Goal: Information Seeking & Learning: Compare options

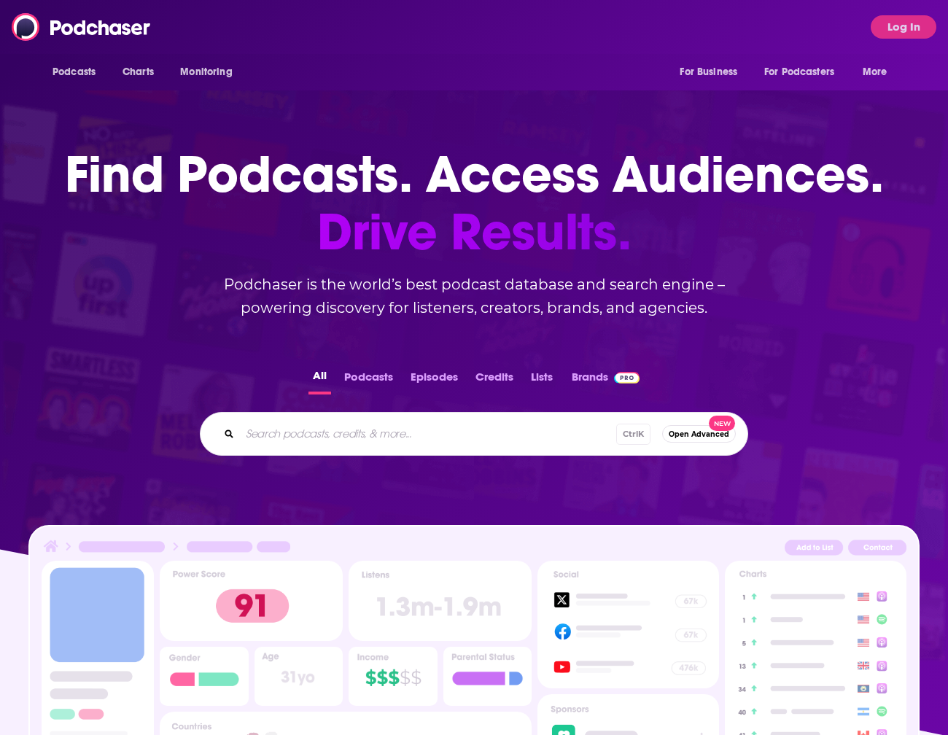
click at [386, 436] on input "Search podcasts, credits, & more..." at bounding box center [428, 433] width 376 height 23
click at [895, 31] on button "Log In" at bounding box center [904, 26] width 66 height 23
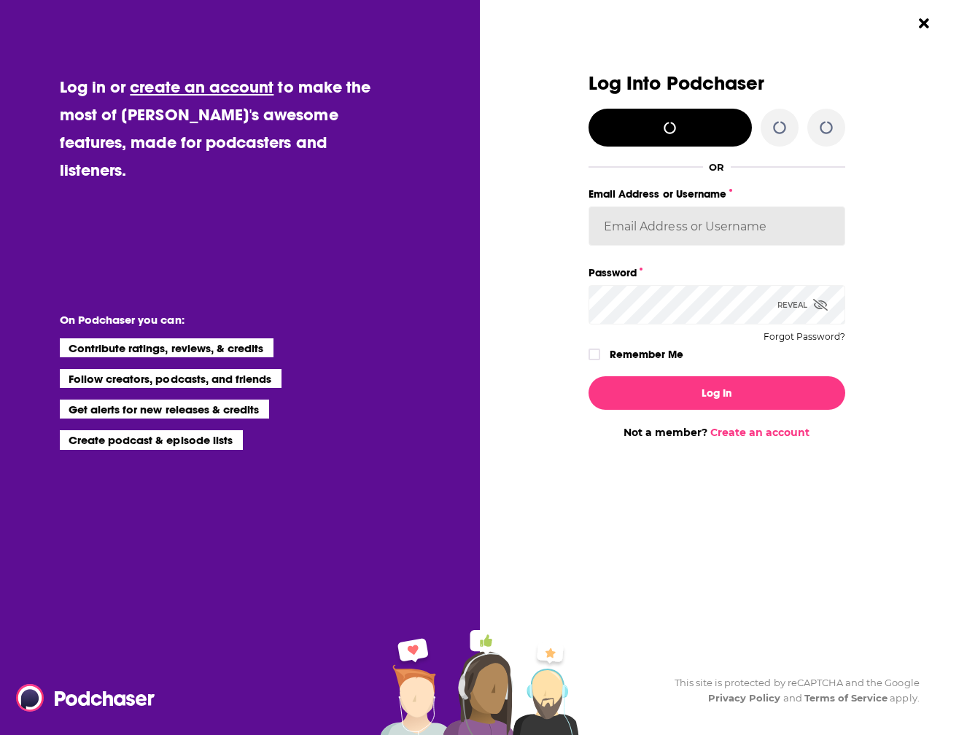
type input "gmalloy"
click at [629, 355] on label "Remember Me" at bounding box center [647, 354] width 74 height 19
click at [599, 361] on input "rememberMe" at bounding box center [594, 361] width 9 height 0
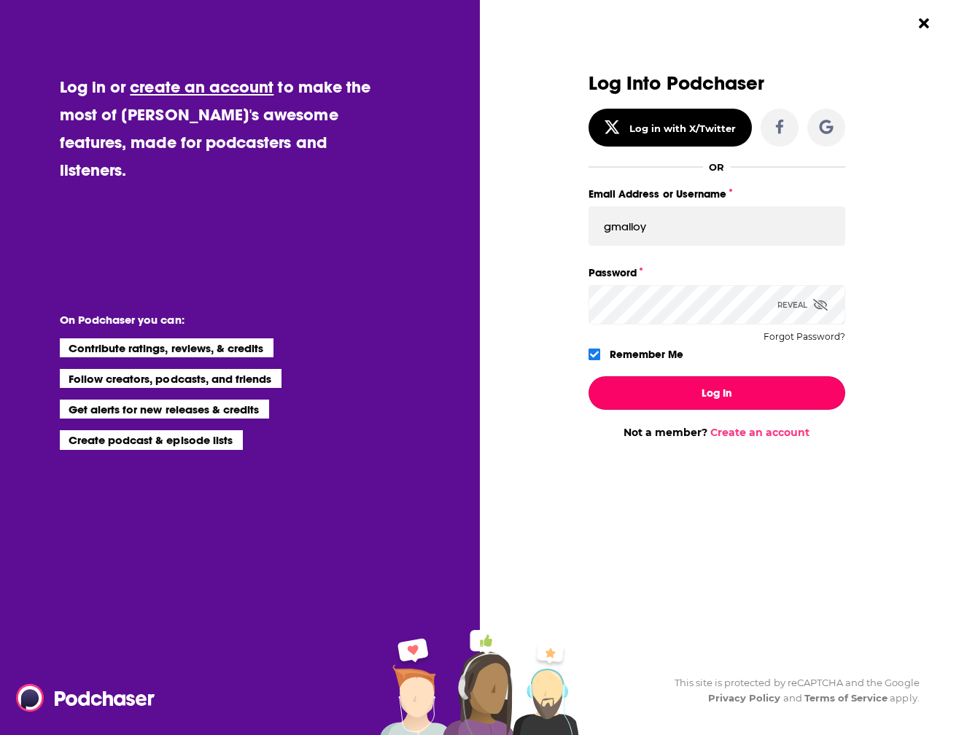
click at [655, 384] on button "Log In" at bounding box center [716, 393] width 257 height 34
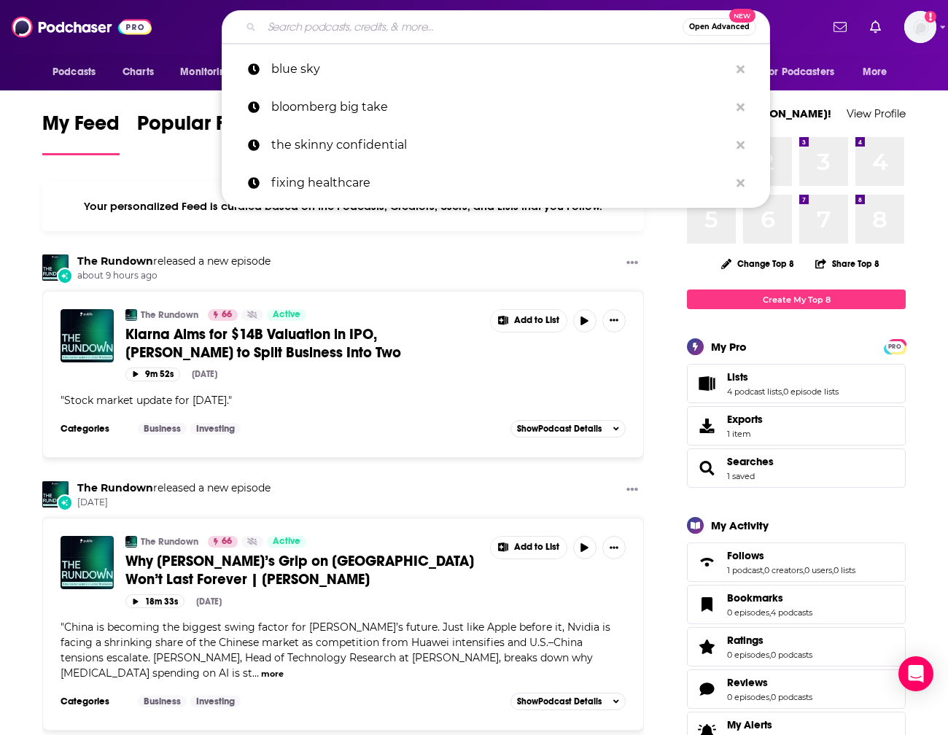
click at [317, 28] on input "Search podcasts, credits, & more..." at bounding box center [472, 26] width 421 height 23
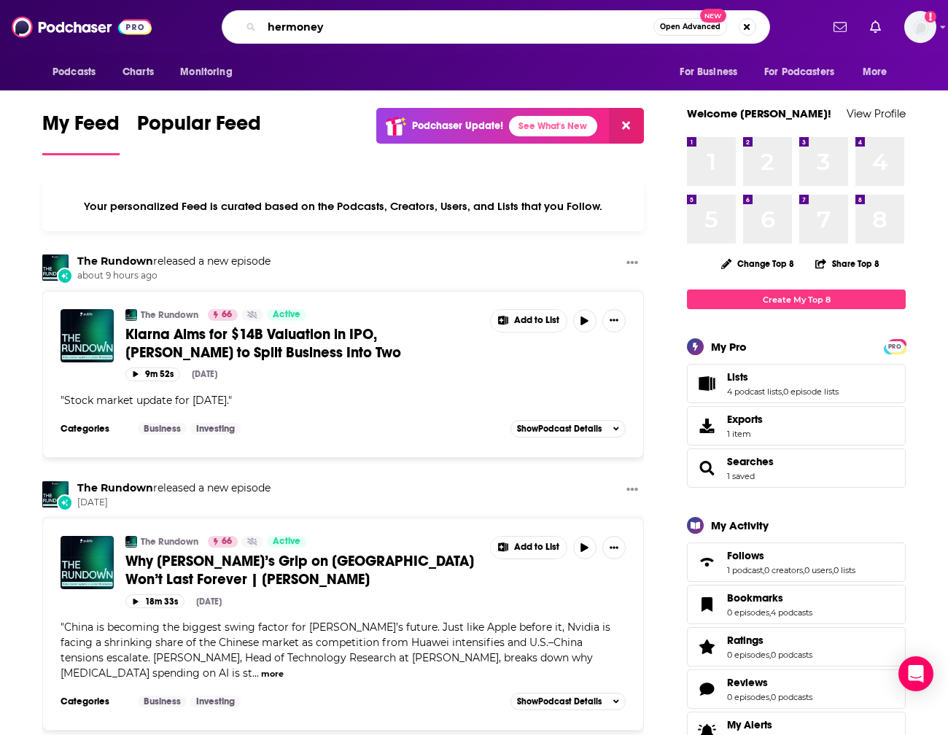
drag, startPoint x: 351, startPoint y: 28, endPoint x: 284, endPoint y: 33, distance: 67.3
click at [284, 33] on input "hermoney" at bounding box center [458, 26] width 392 height 23
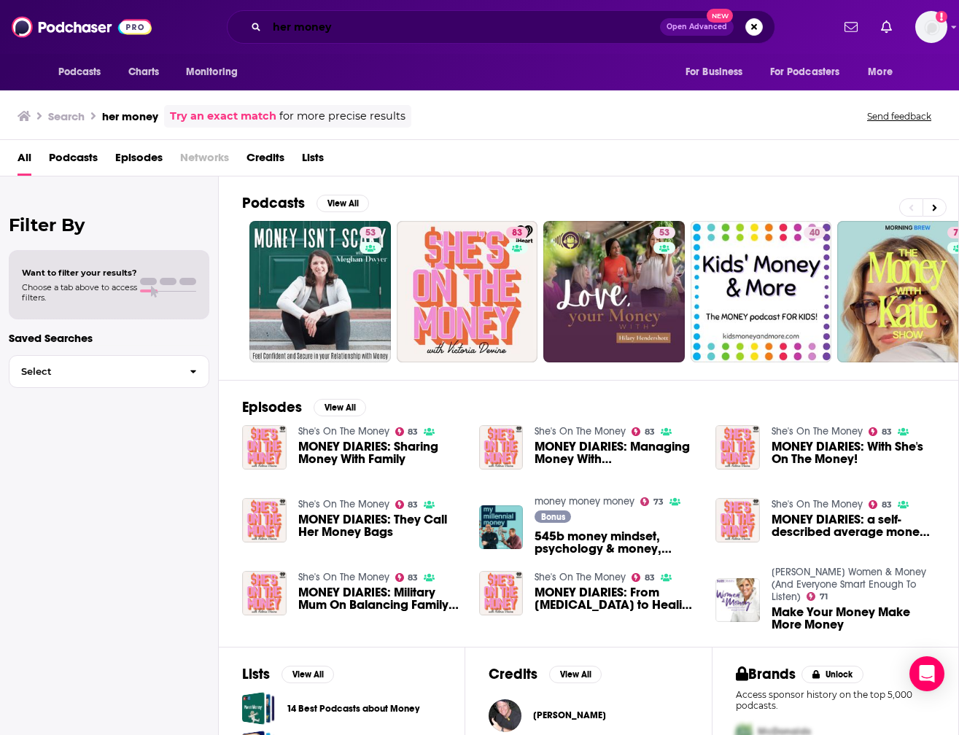
click at [298, 28] on input "her money" at bounding box center [463, 26] width 393 height 23
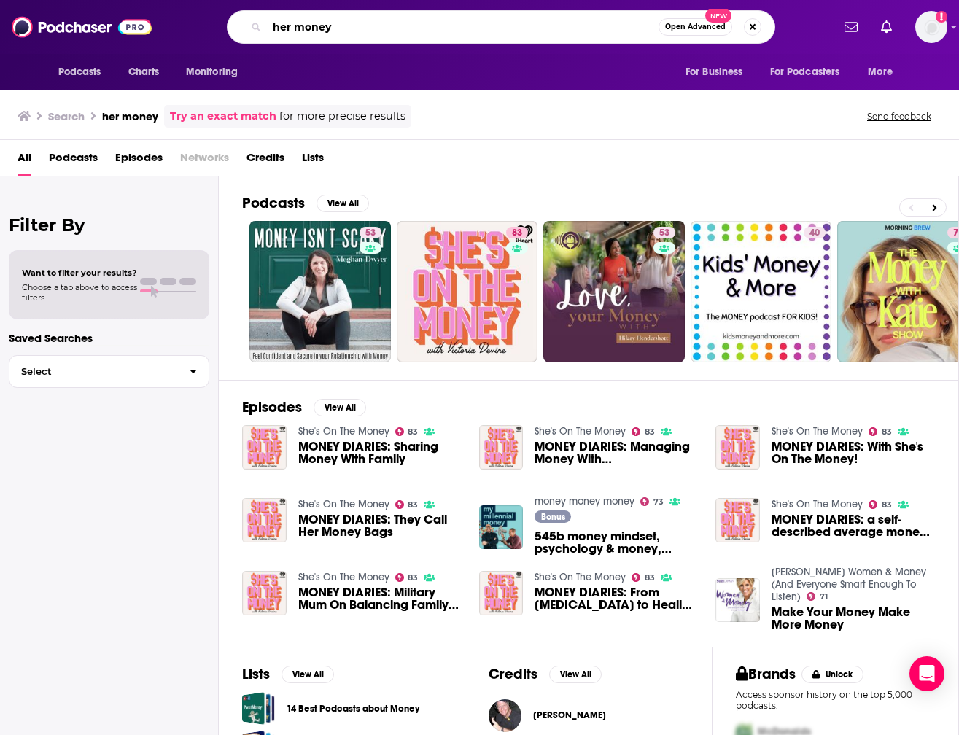
click at [295, 30] on input "her money" at bounding box center [463, 26] width 392 height 23
type input "hermoney"
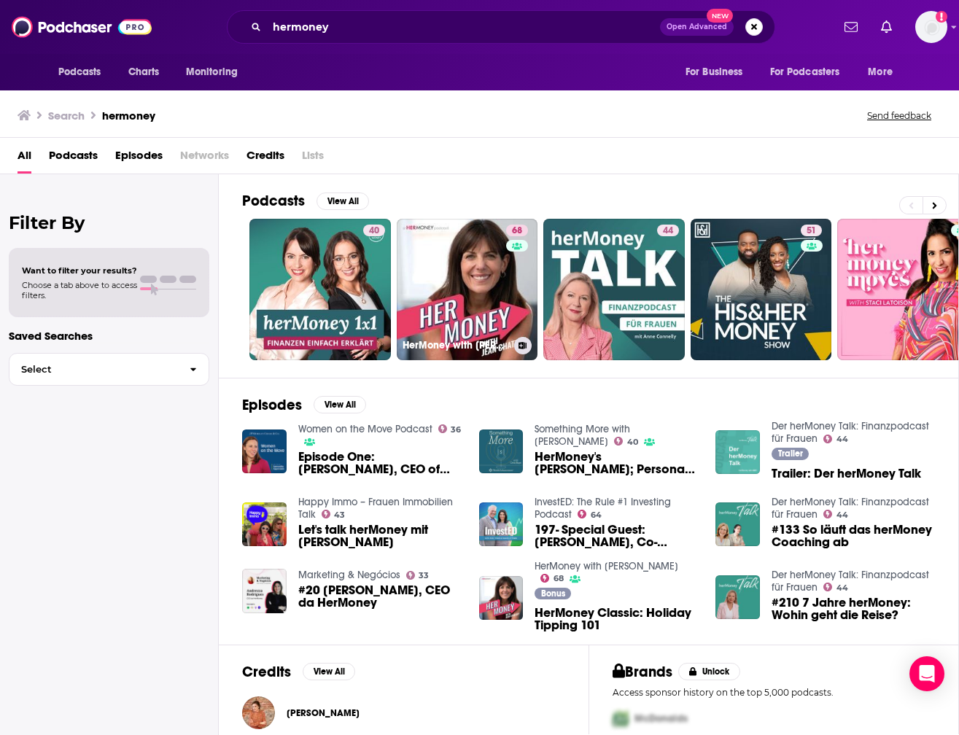
click at [497, 282] on link "68 HerMoney with [PERSON_NAME]" at bounding box center [467, 289] width 141 height 141
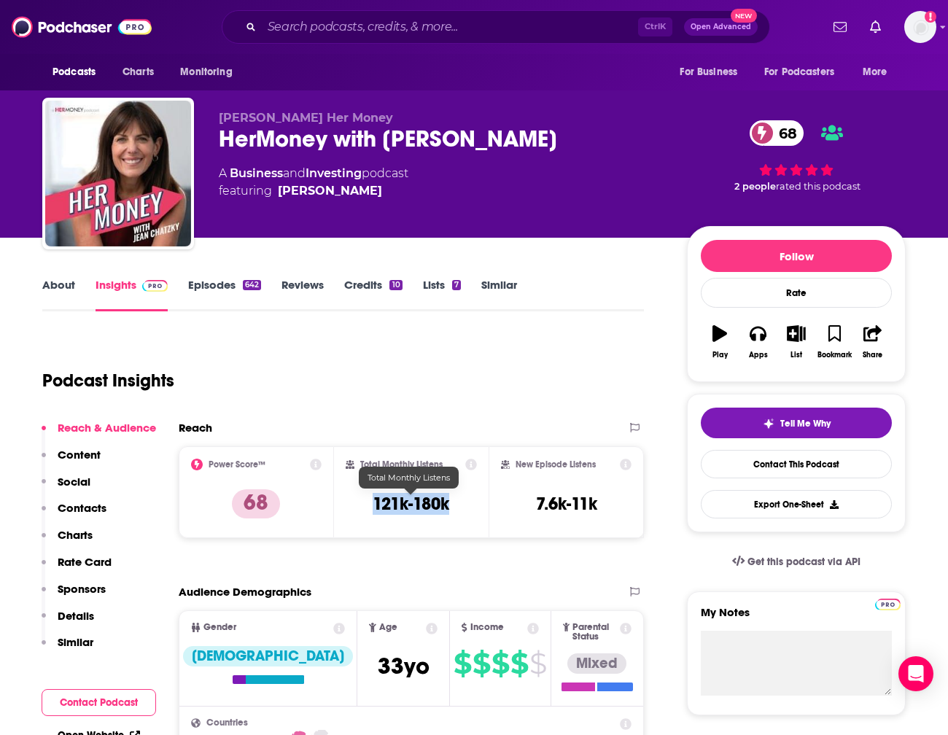
drag, startPoint x: 366, startPoint y: 502, endPoint x: 458, endPoint y: 500, distance: 91.9
click at [458, 500] on div "Total Monthly Listens 121k-180k" at bounding box center [412, 492] width 132 height 67
copy h3 "121k-180k"
click at [274, 21] on input "Search podcasts, credits, & more..." at bounding box center [450, 26] width 376 height 23
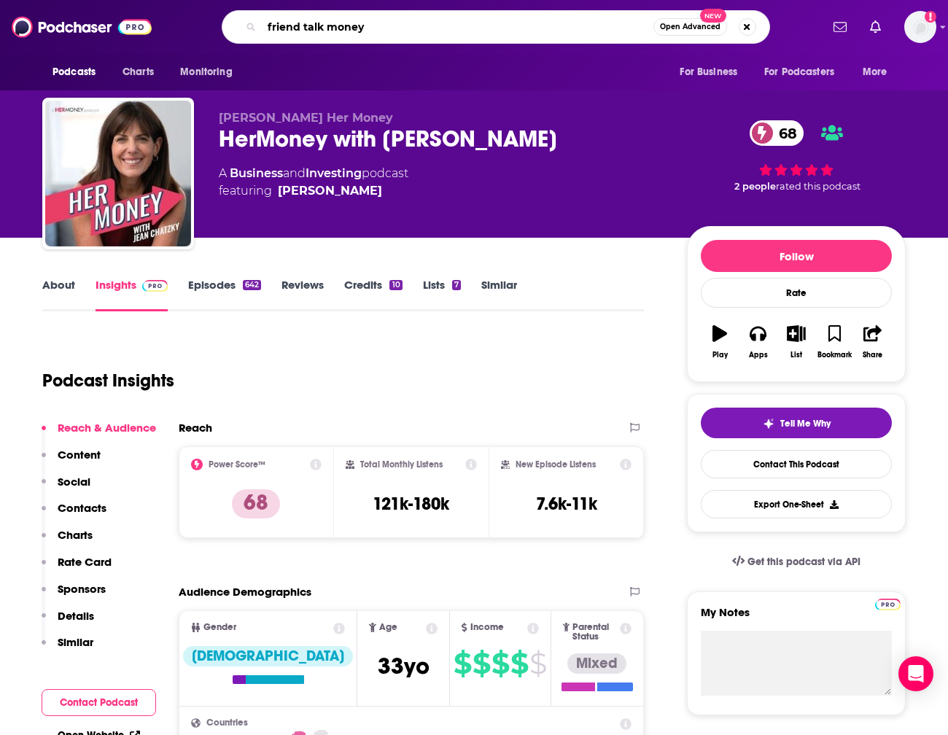
type input "friends talk money"
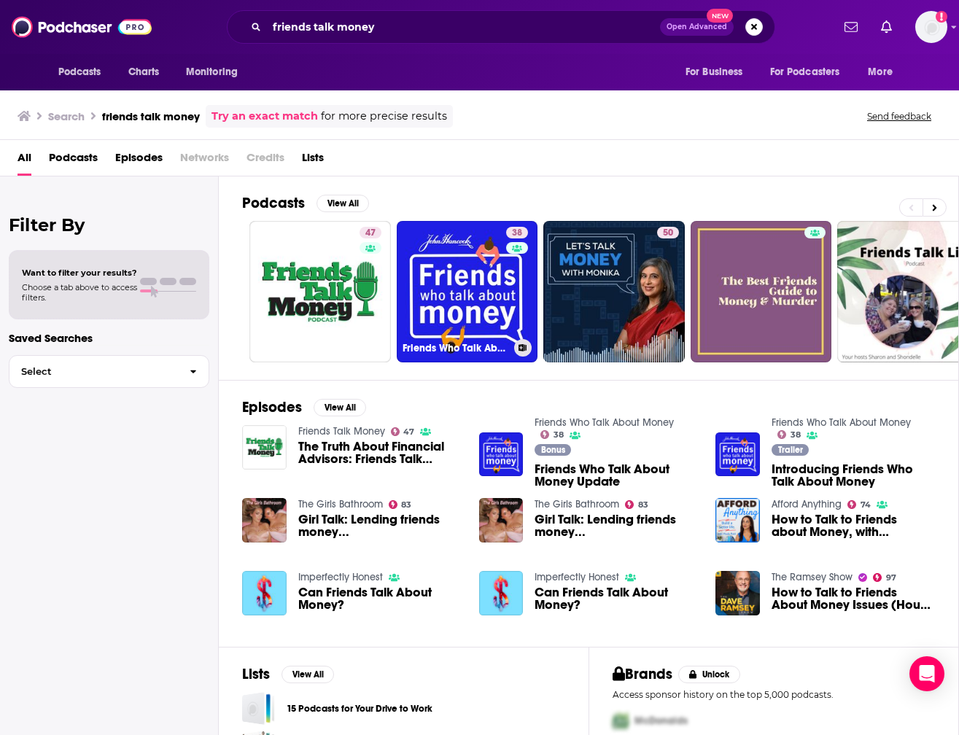
click at [336, 274] on link "47" at bounding box center [319, 291] width 141 height 141
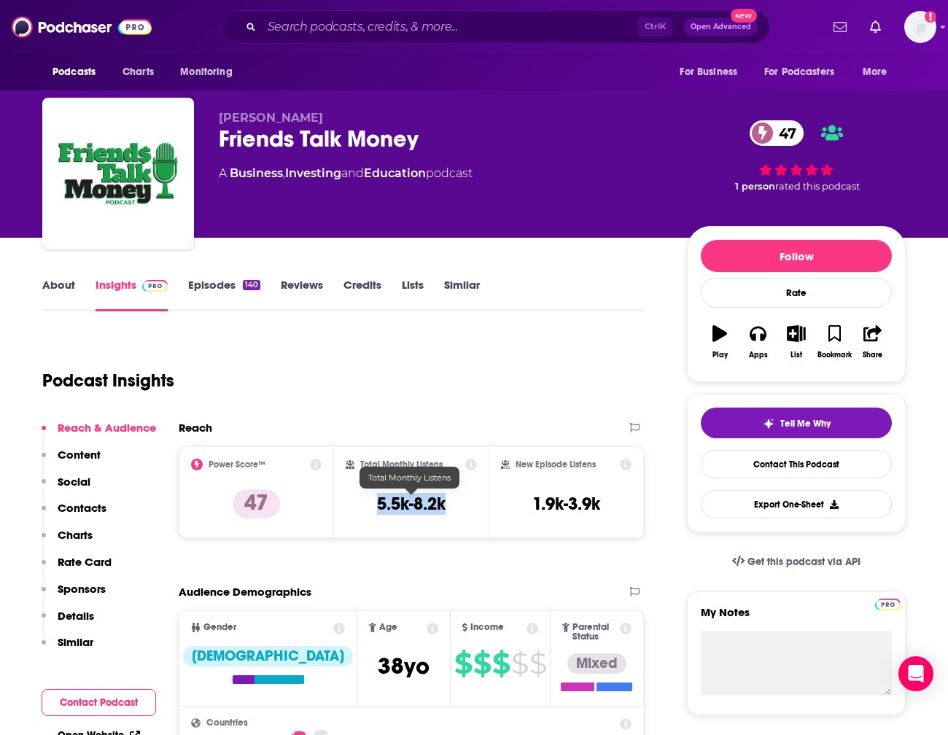
drag, startPoint x: 446, startPoint y: 507, endPoint x: 376, endPoint y: 511, distance: 70.9
click at [377, 511] on h3 "5.5k-8.2k" at bounding box center [411, 504] width 69 height 22
copy h3 "5.5k-8.2k"
click at [384, 23] on input "Search podcasts, credits, & more..." at bounding box center [450, 26] width 376 height 23
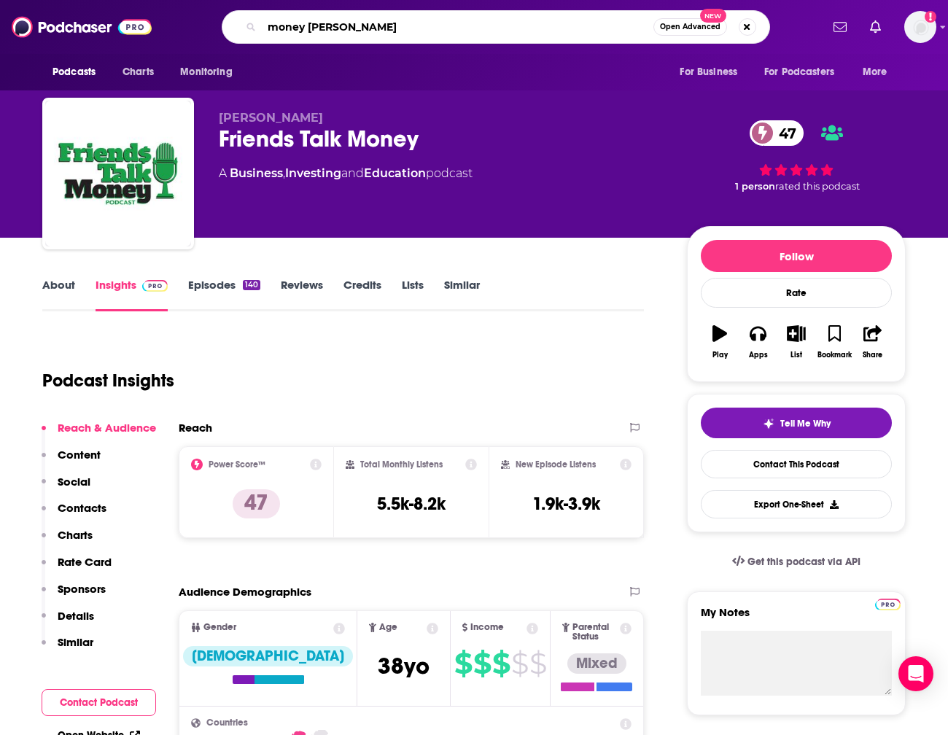
type input "money guy show"
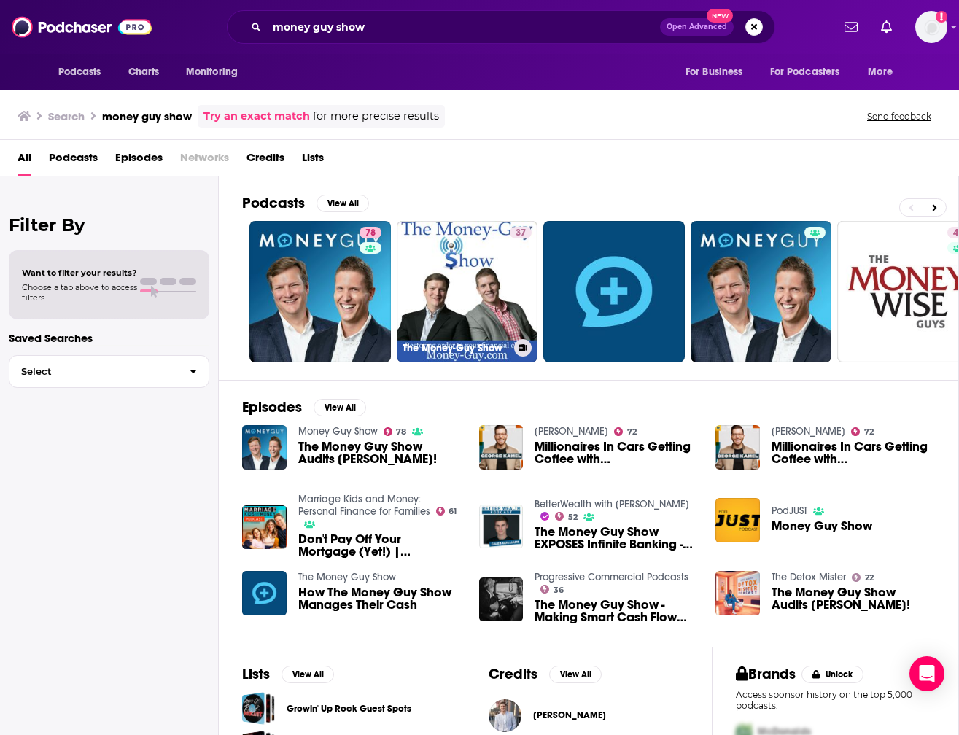
click at [360, 301] on div "78" at bounding box center [372, 292] width 26 height 130
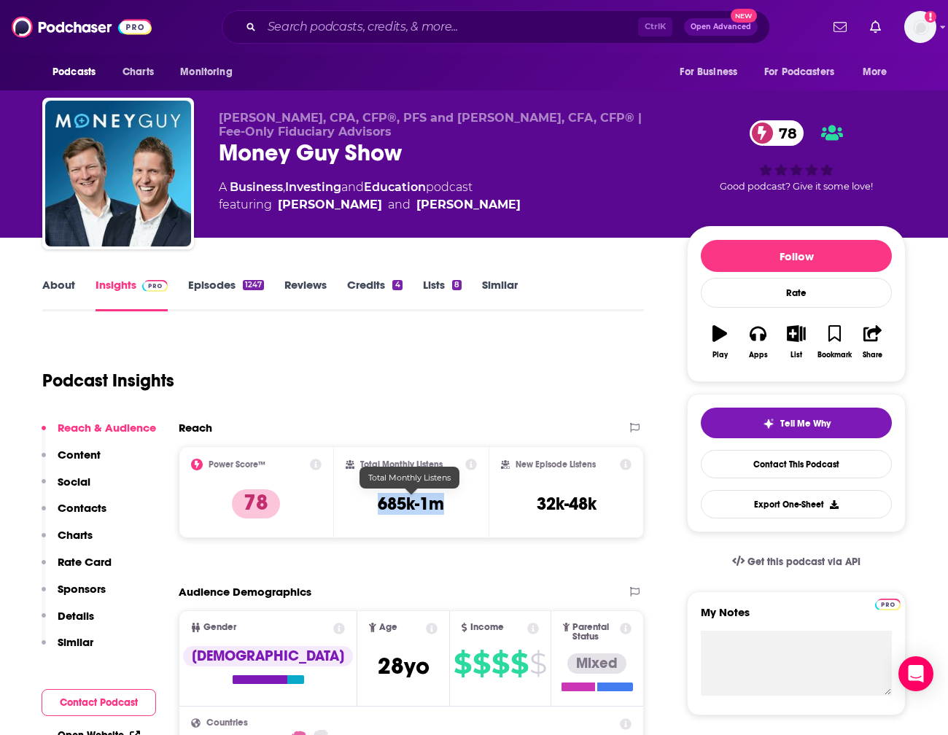
drag, startPoint x: 450, startPoint y: 505, endPoint x: 362, endPoint y: 513, distance: 87.8
click at [362, 513] on div "Total Monthly Listens 685k-1m" at bounding box center [412, 492] width 132 height 67
copy h3 "685k-1m"
click at [403, 34] on input "Search podcasts, credits, & more..." at bounding box center [450, 26] width 376 height 23
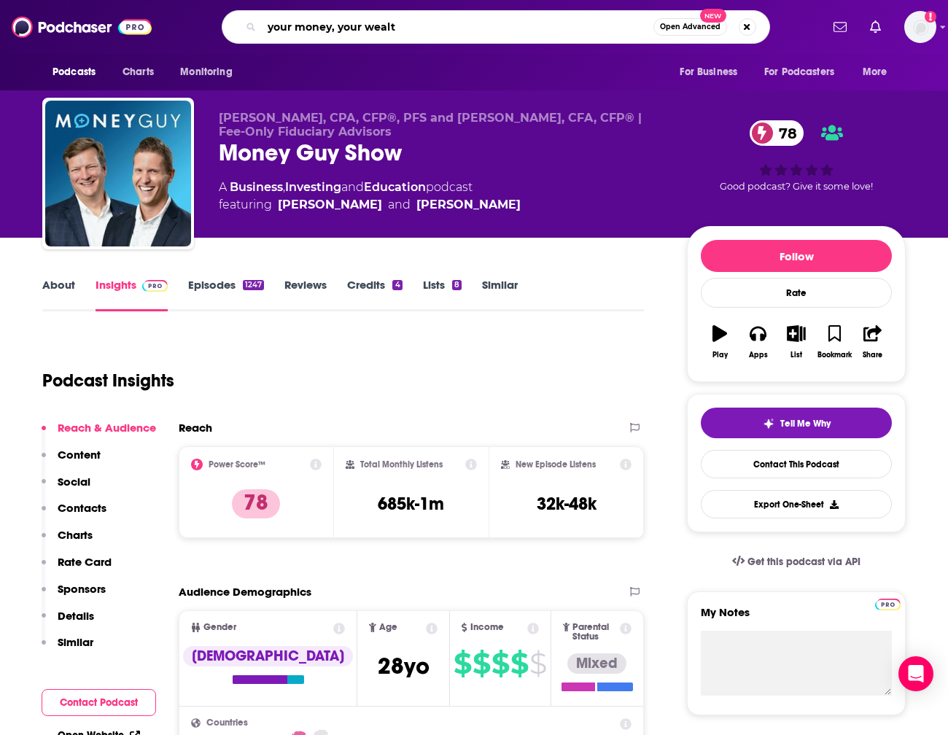
type input "your money, your wealth"
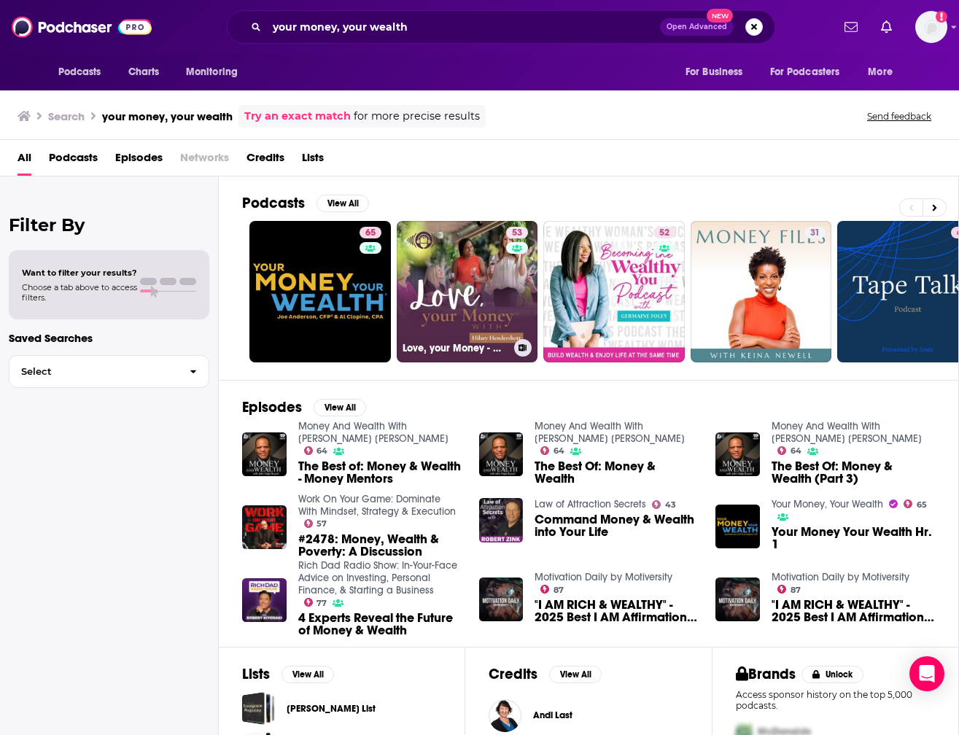
click at [314, 300] on link "65" at bounding box center [319, 291] width 141 height 141
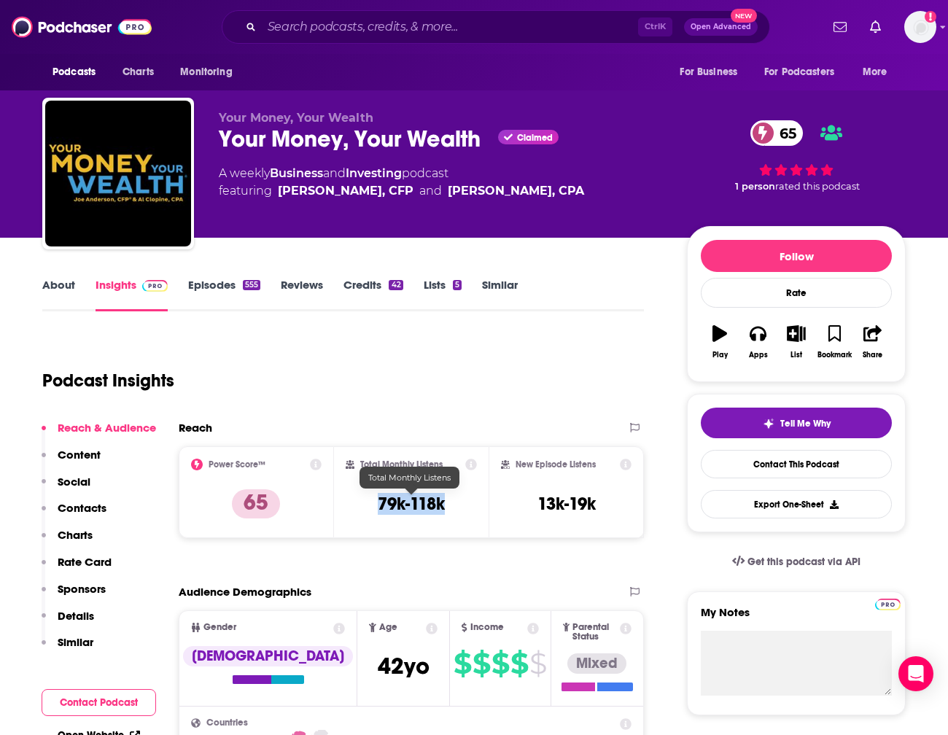
drag, startPoint x: 451, startPoint y: 504, endPoint x: 504, endPoint y: 509, distance: 52.7
click at [371, 508] on div "Total Monthly Listens 79k-118k" at bounding box center [412, 492] width 132 height 67
copy h3 "79k-118k"
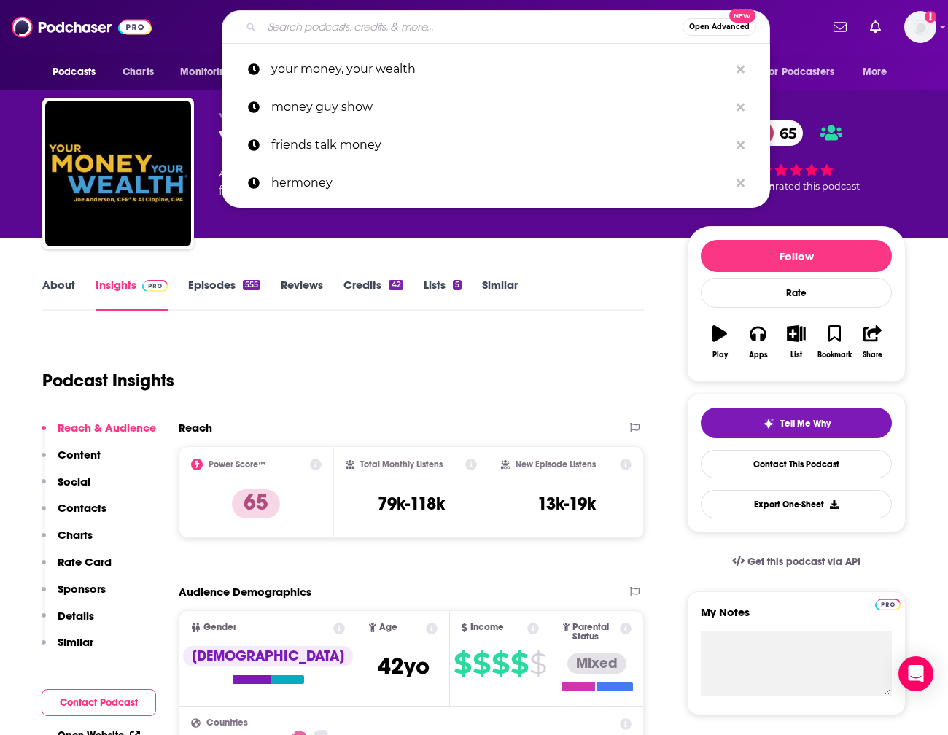
click at [494, 21] on input "Search podcasts, credits, & more..." at bounding box center [472, 26] width 421 height 23
paste input "So Money with [PERSON_NAME]"
type input "So Money with [PERSON_NAME]"
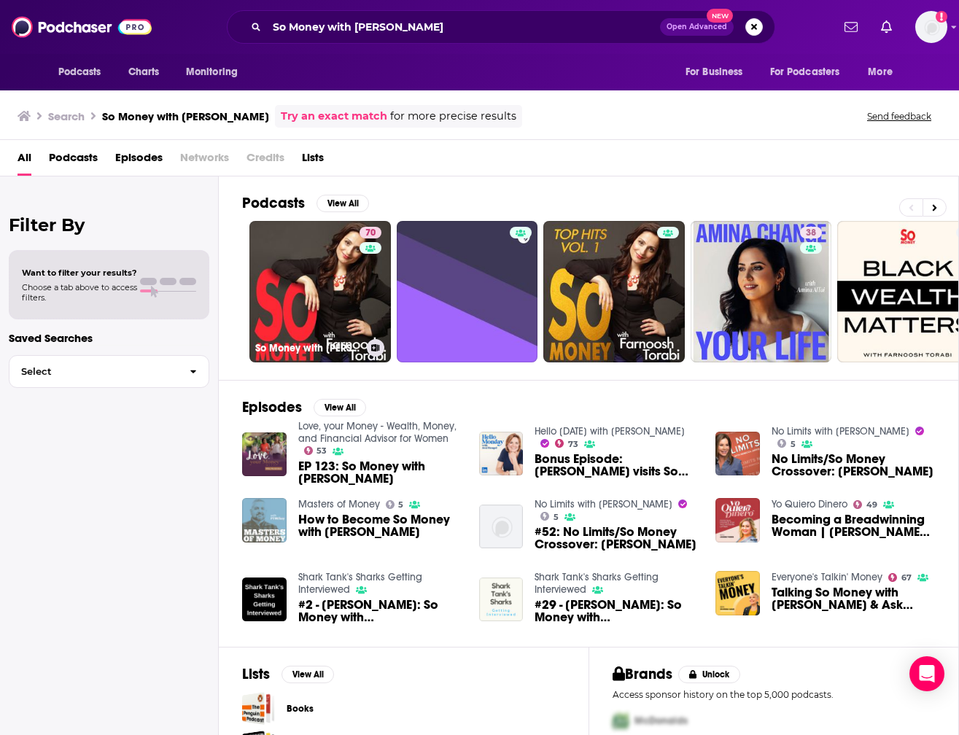
click at [326, 329] on link "70 So Money with [PERSON_NAME]" at bounding box center [319, 291] width 141 height 141
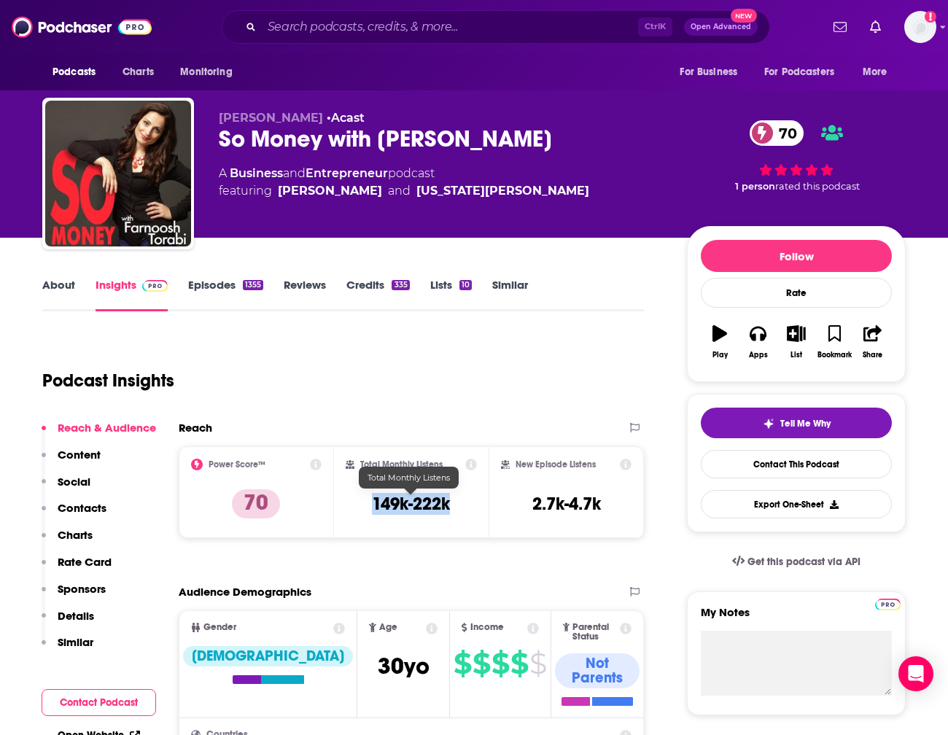
drag, startPoint x: 463, startPoint y: 500, endPoint x: 370, endPoint y: 513, distance: 93.4
click at [370, 513] on div "Total Monthly Listens 149k-222k" at bounding box center [412, 492] width 132 height 67
copy h3 "149k-222k"
click at [505, 29] on input "Search podcasts, credits, & more..." at bounding box center [450, 26] width 376 height 23
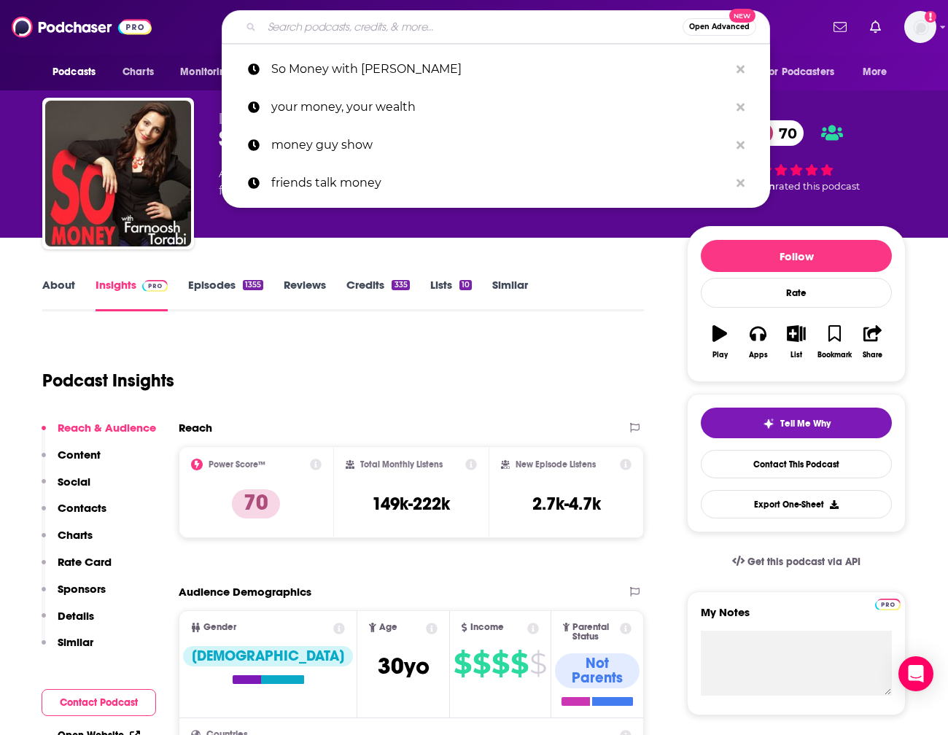
paste input "Stay Wealthy"
type input "Stay Wealthy"
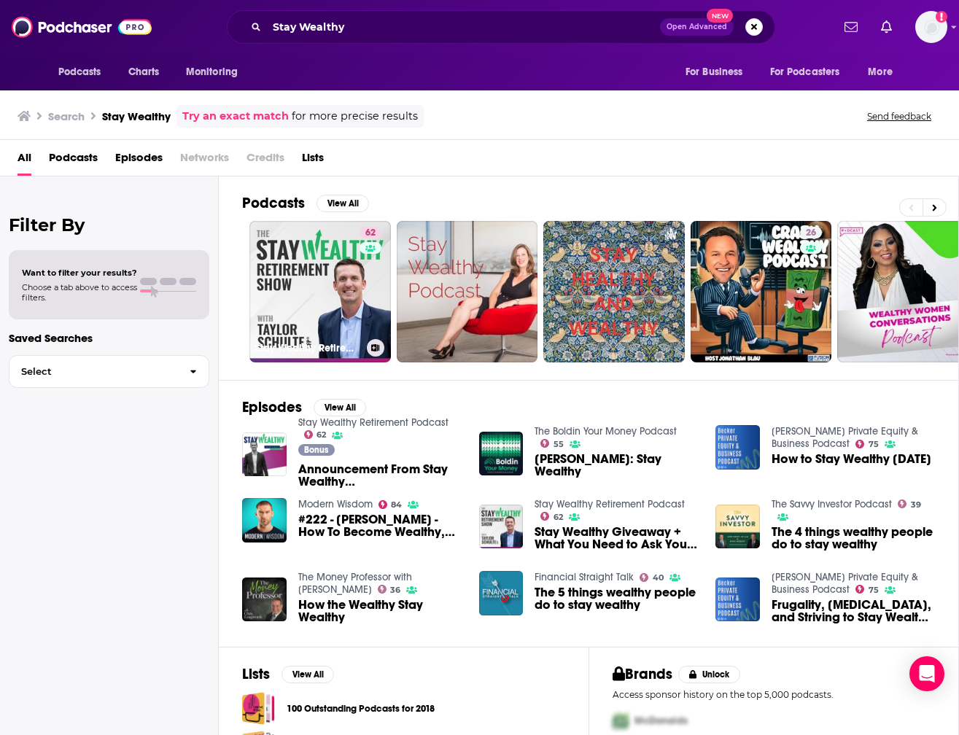
click at [310, 270] on link "62 Stay Wealthy Retirement Podcast" at bounding box center [319, 291] width 141 height 141
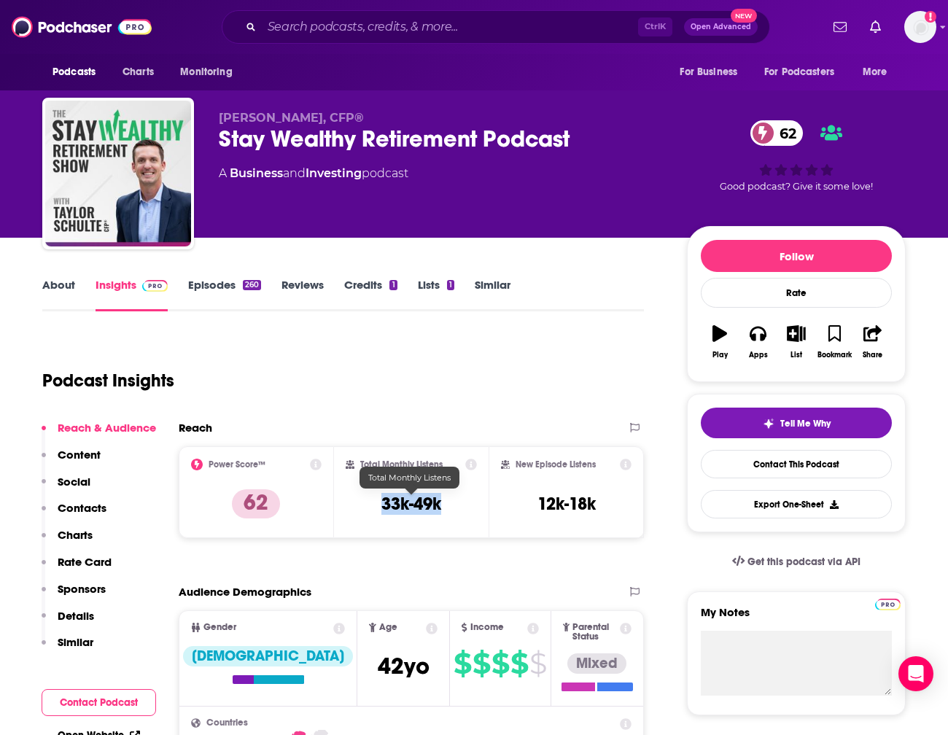
drag, startPoint x: 459, startPoint y: 500, endPoint x: 373, endPoint y: 507, distance: 86.3
click at [373, 507] on div "Total Monthly Listens 33k-49k" at bounding box center [412, 492] width 132 height 67
copy h3 "33k-49k"
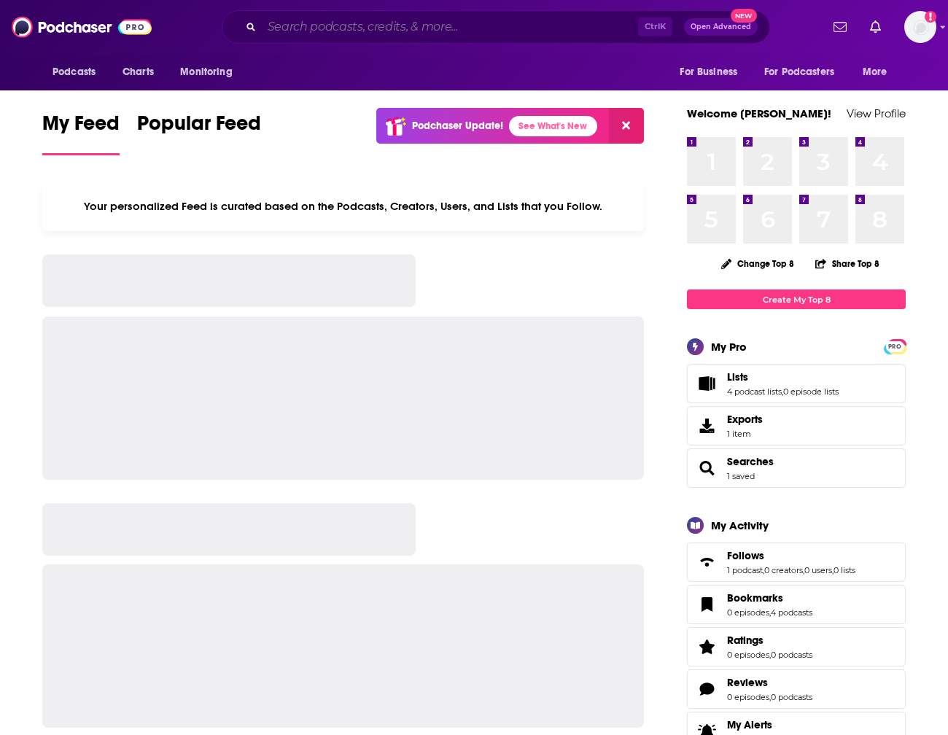
click at [354, 25] on input "Search podcasts, credits, & more..." at bounding box center [450, 26] width 376 height 23
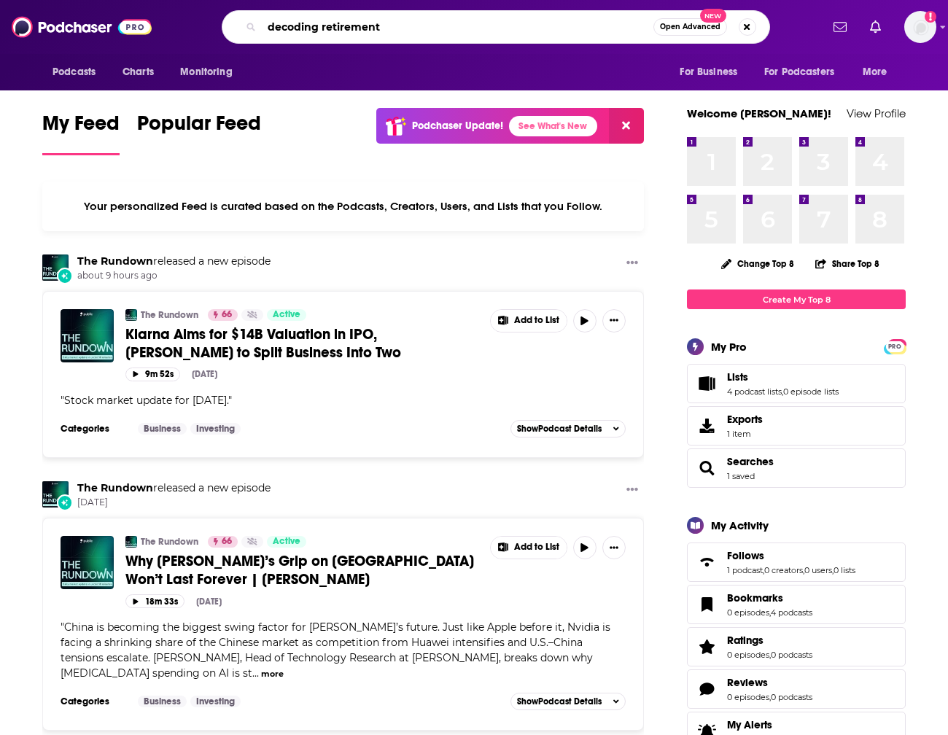
type input "decoding retirement"
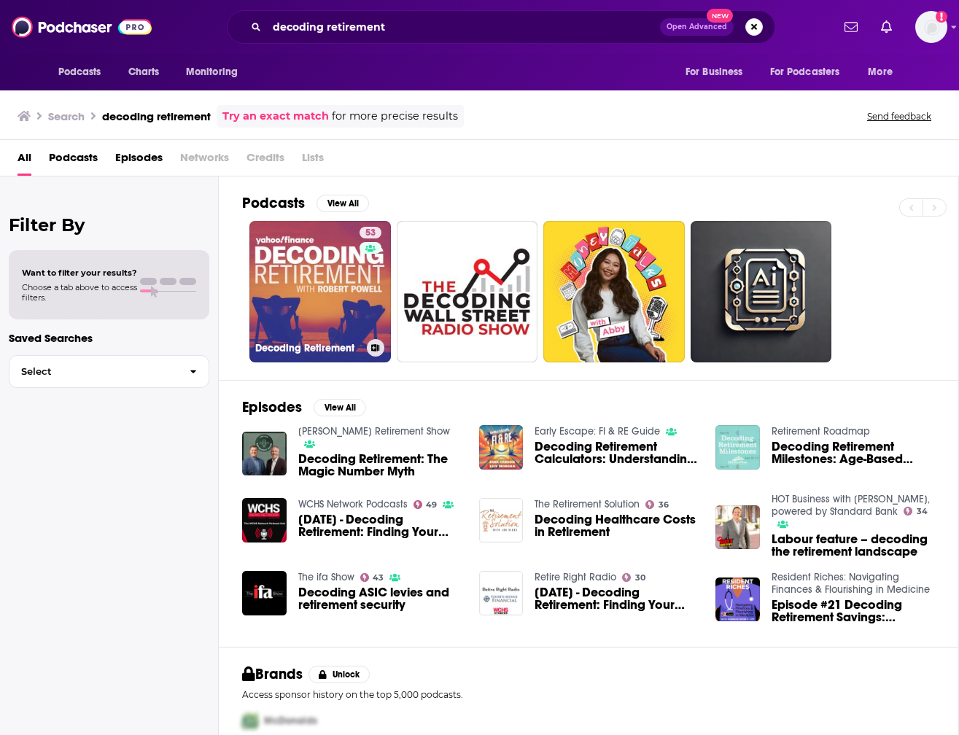
click at [320, 302] on link "53 Decoding Retirement" at bounding box center [319, 291] width 141 height 141
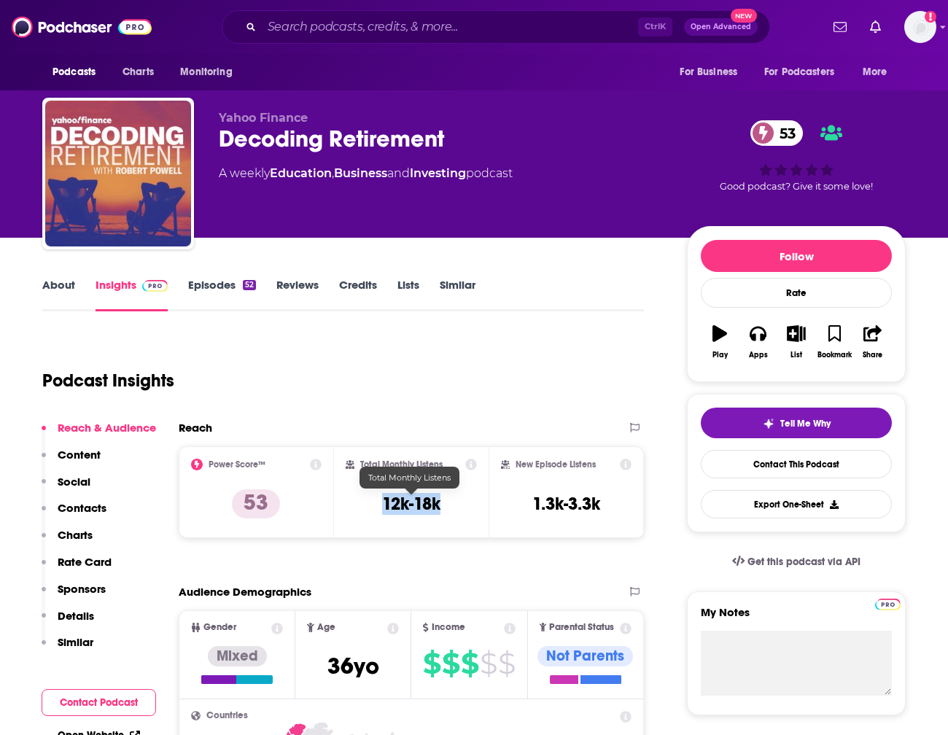
drag, startPoint x: 446, startPoint y: 505, endPoint x: 349, endPoint y: 508, distance: 97.0
click at [349, 508] on div "Total Monthly Listens 12k-18k" at bounding box center [412, 492] width 132 height 67
copy h3 "12k-18k"
